Goal: Information Seeking & Learning: Learn about a topic

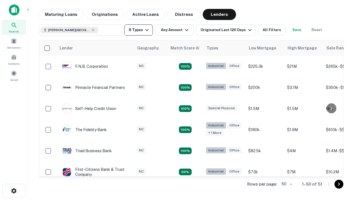
click at [138, 30] on button "8 Types" at bounding box center [138, 29] width 29 height 11
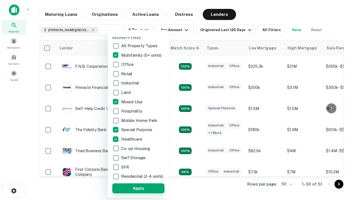
click at [138, 188] on button "Apply" at bounding box center [138, 188] width 52 height 10
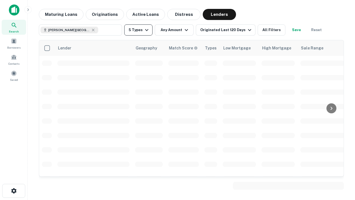
click at [138, 30] on button "5 Types" at bounding box center [138, 29] width 28 height 11
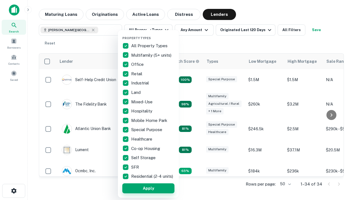
click at [148, 188] on button "Apply" at bounding box center [148, 188] width 52 height 10
